Goal: Check status: Check status

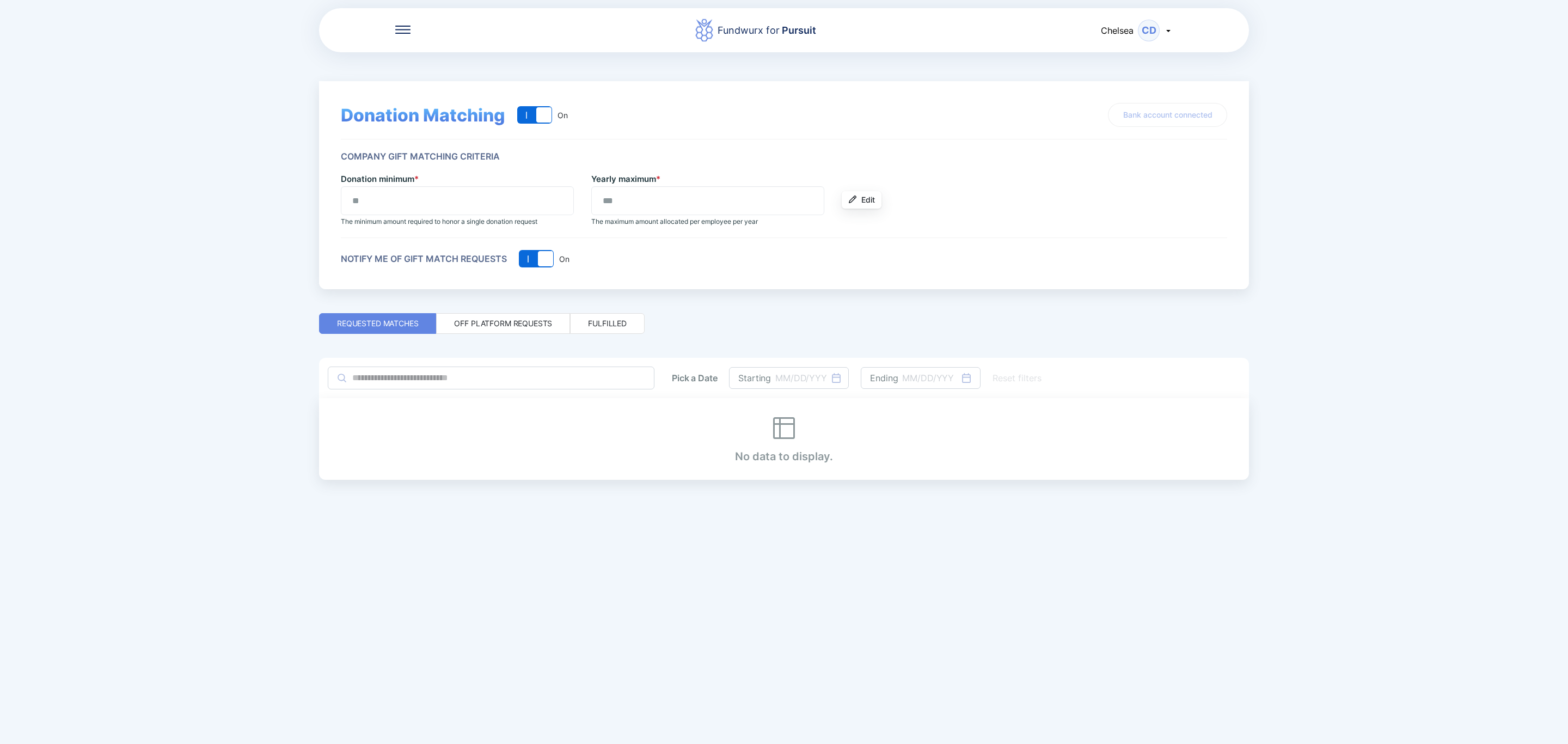
click at [545, 334] on div "Donation Matching On Off On Bank account connected Company Gift Matching Criter…" at bounding box center [784, 266] width 930 height 427
click at [545, 323] on div "Off platform requests" at bounding box center [503, 323] width 98 height 11
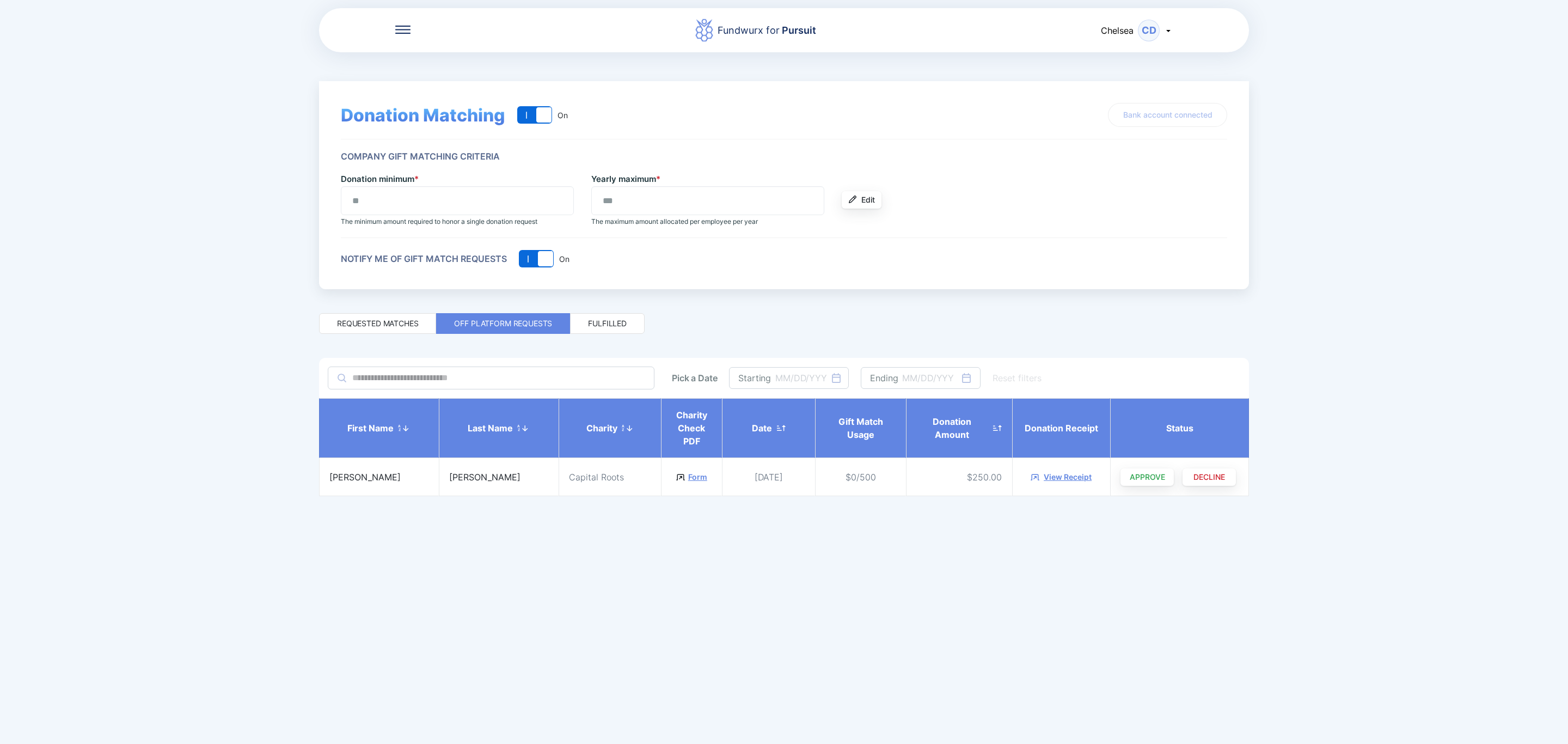
click at [688, 482] on link "Form" at bounding box center [698, 477] width 19 height 11
click at [1054, 476] on div "View Receipt" at bounding box center [1068, 477] width 48 height 11
click at [1072, 476] on div "View Receipt" at bounding box center [1068, 477] width 48 height 11
click at [1062, 474] on div "View Receipt" at bounding box center [1068, 477] width 48 height 11
click at [1073, 482] on div "View Receipt" at bounding box center [1068, 477] width 48 height 11
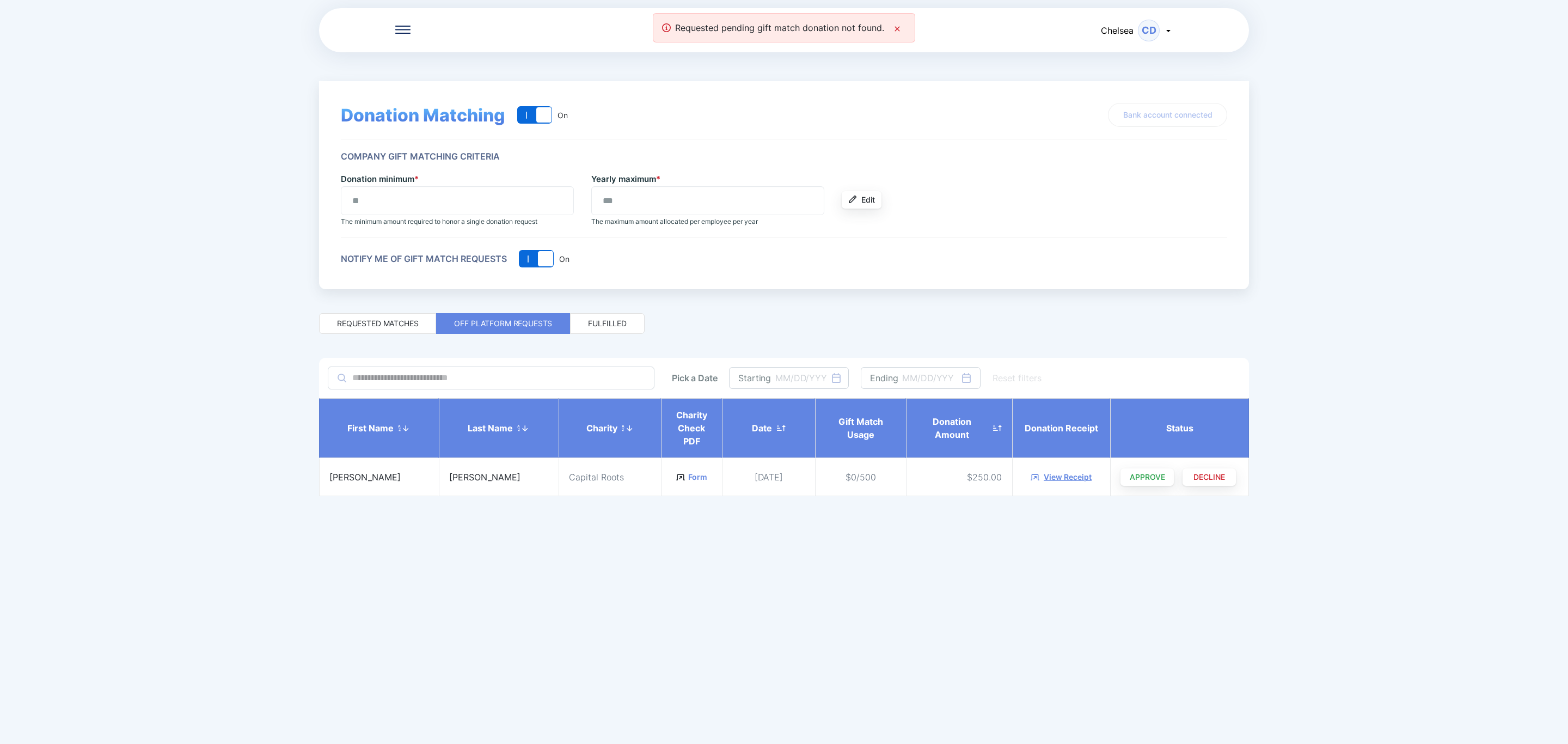
drag, startPoint x: 1403, startPoint y: 386, endPoint x: 1381, endPoint y: 385, distance: 22.0
click at [1403, 386] on div "Fundwurx for Pursuit Chelsea CD Donation Matching On Off On Bank account connec…" at bounding box center [784, 372] width 1568 height 744
click at [1070, 479] on div "View Receipt" at bounding box center [1068, 477] width 48 height 11
